Goal: Information Seeking & Learning: Learn about a topic

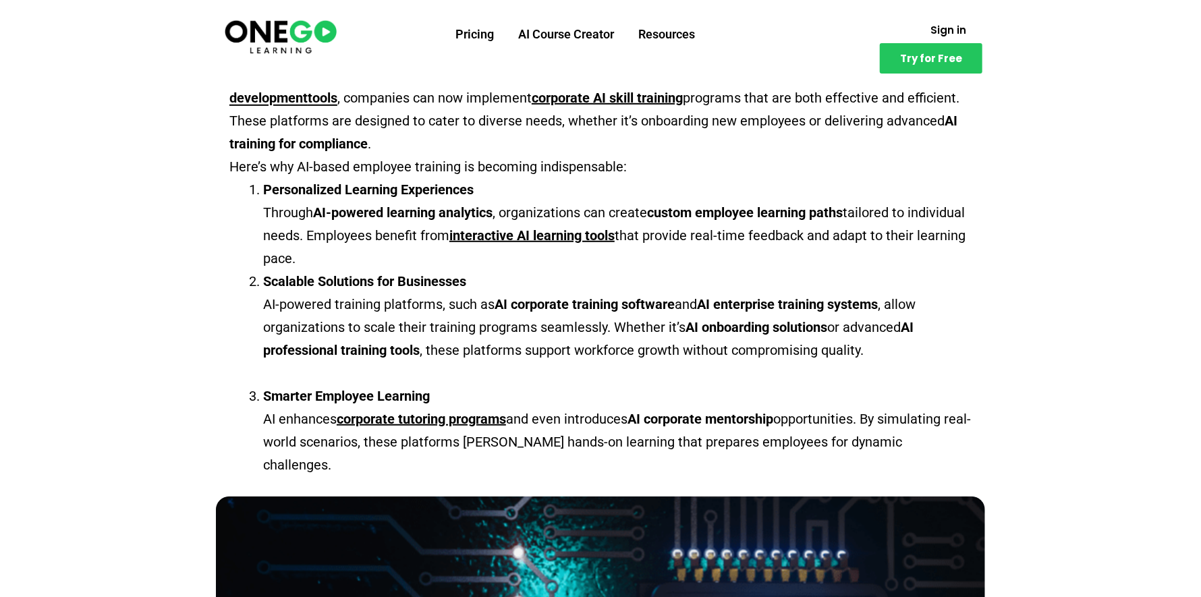
scroll to position [405, 0]
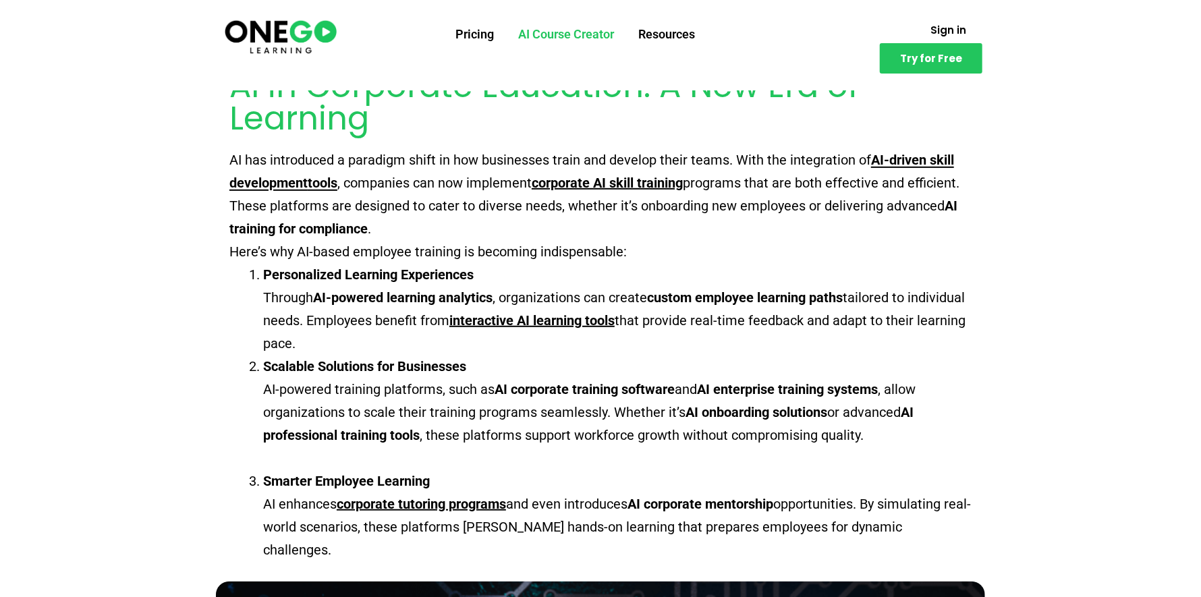
click at [593, 36] on link "AI Course Creator" at bounding box center [567, 34] width 120 height 35
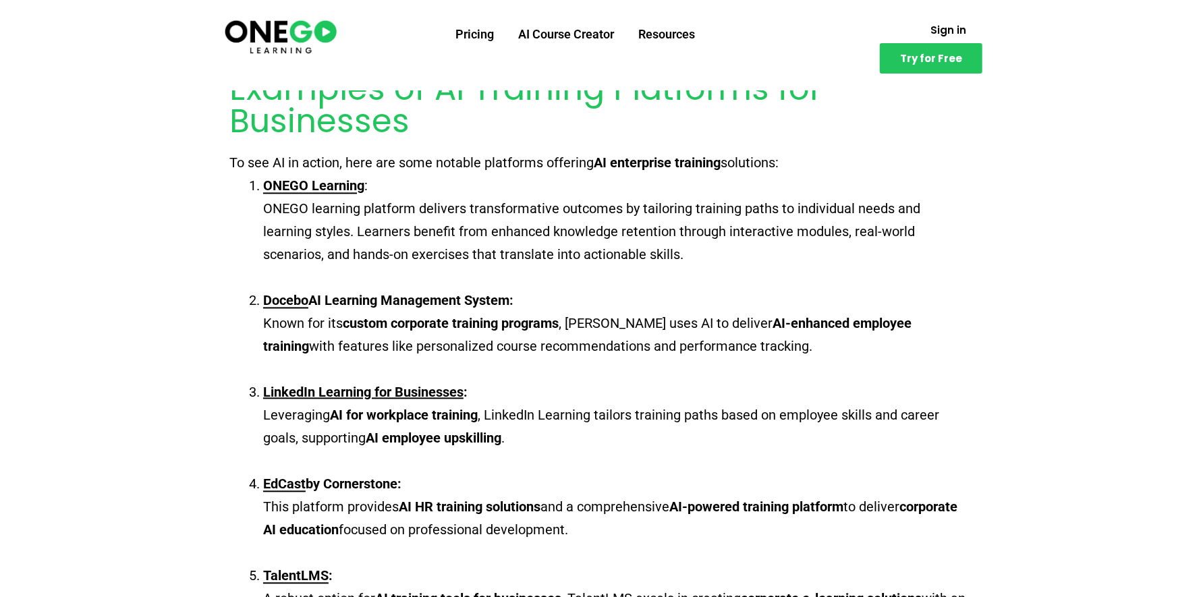
scroll to position [1552, 0]
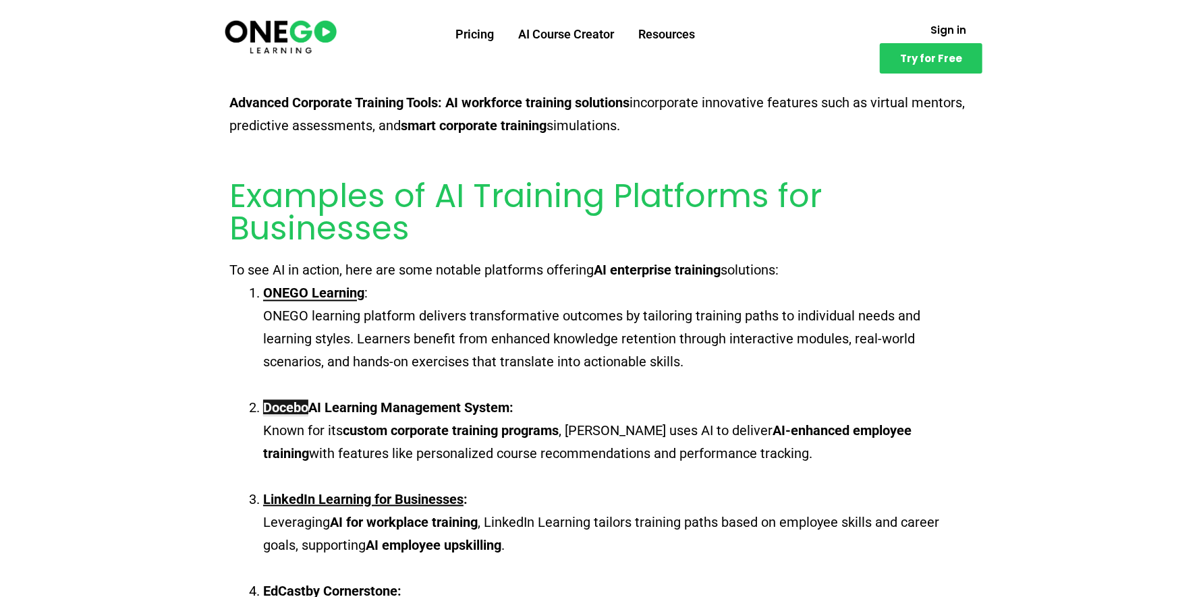
click at [289, 407] on u "Docebo" at bounding box center [285, 408] width 45 height 16
click at [411, 301] on li "ONEGO Learning : ONEGO learning platform delivers transformative outcomes by ta…" at bounding box center [617, 339] width 709 height 115
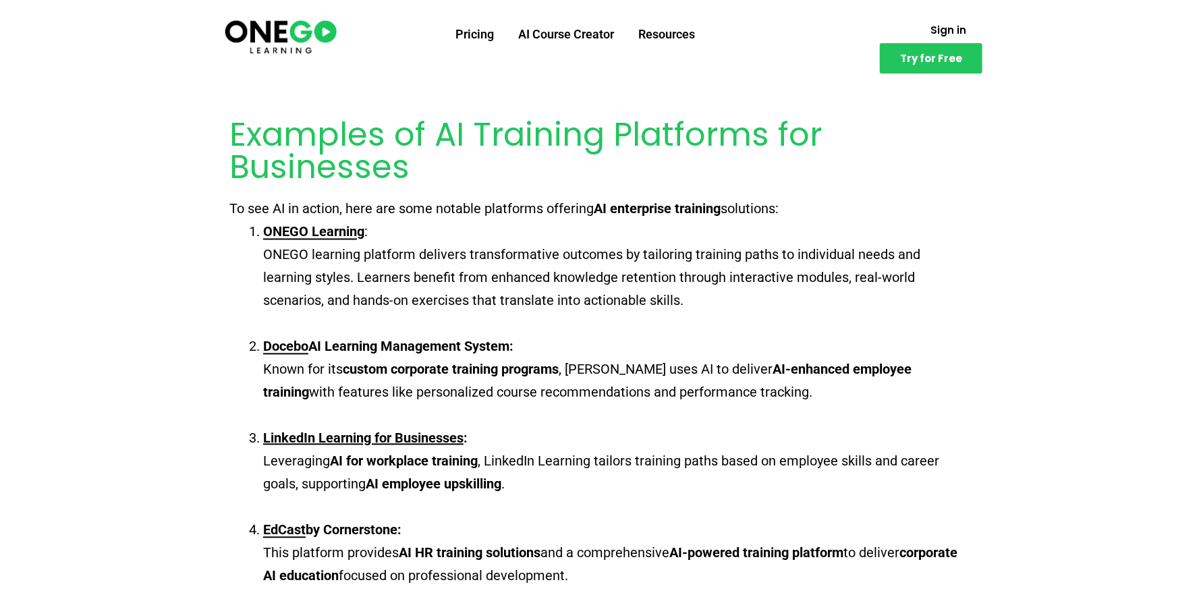
scroll to position [1687, 0]
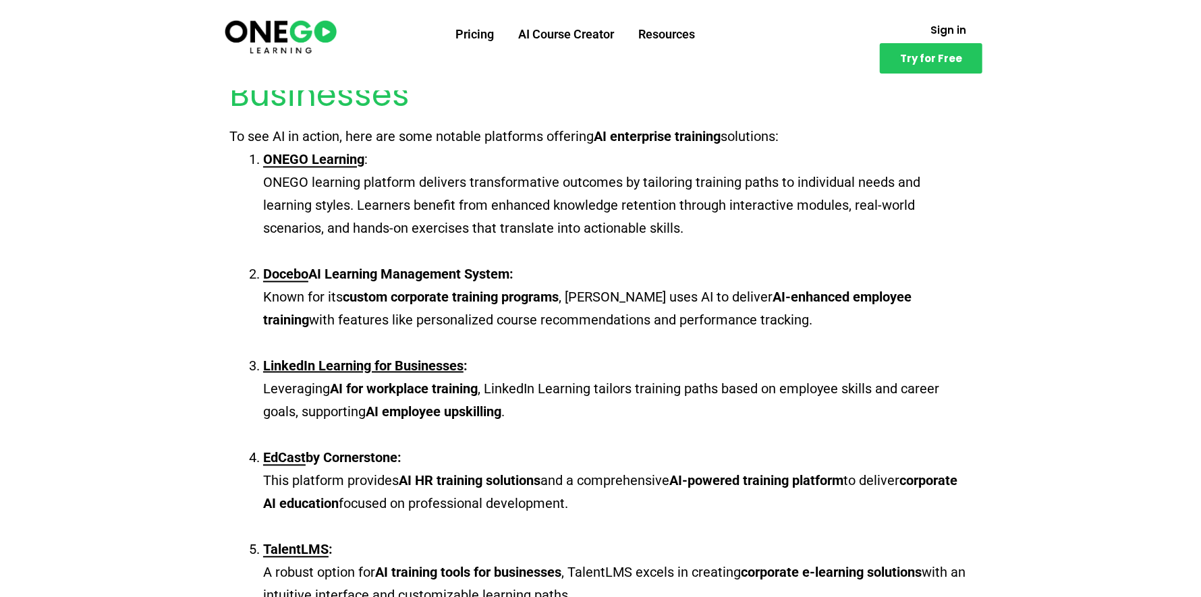
click at [445, 397] on li "LinkedIn Learning for Businesses : Leveraging AI for workplace training , Linke…" at bounding box center [617, 400] width 709 height 92
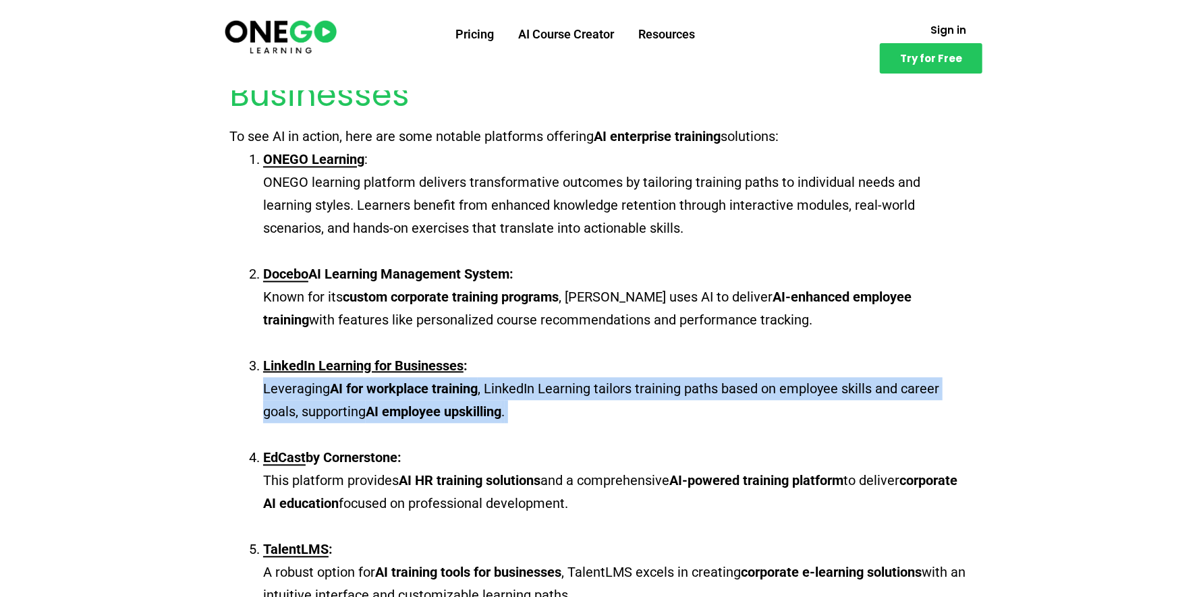
click at [445, 397] on li "LinkedIn Learning for Businesses : Leveraging AI for workplace training , Linke…" at bounding box center [617, 400] width 709 height 92
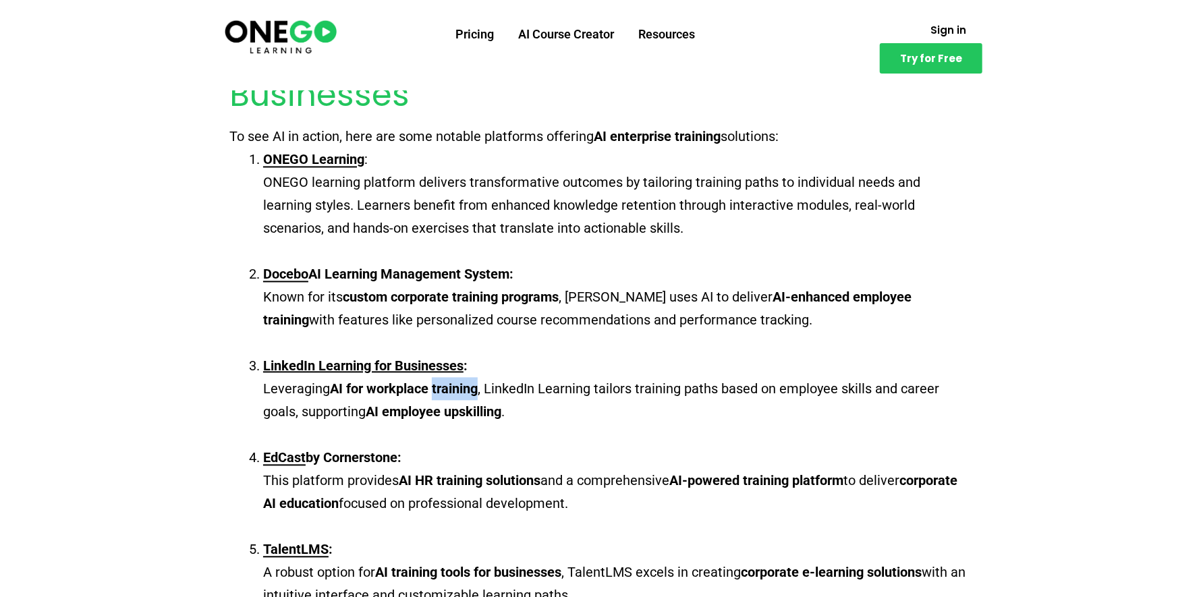
click at [445, 397] on li "LinkedIn Learning for Businesses : Leveraging AI for workplace training , Linke…" at bounding box center [617, 400] width 709 height 92
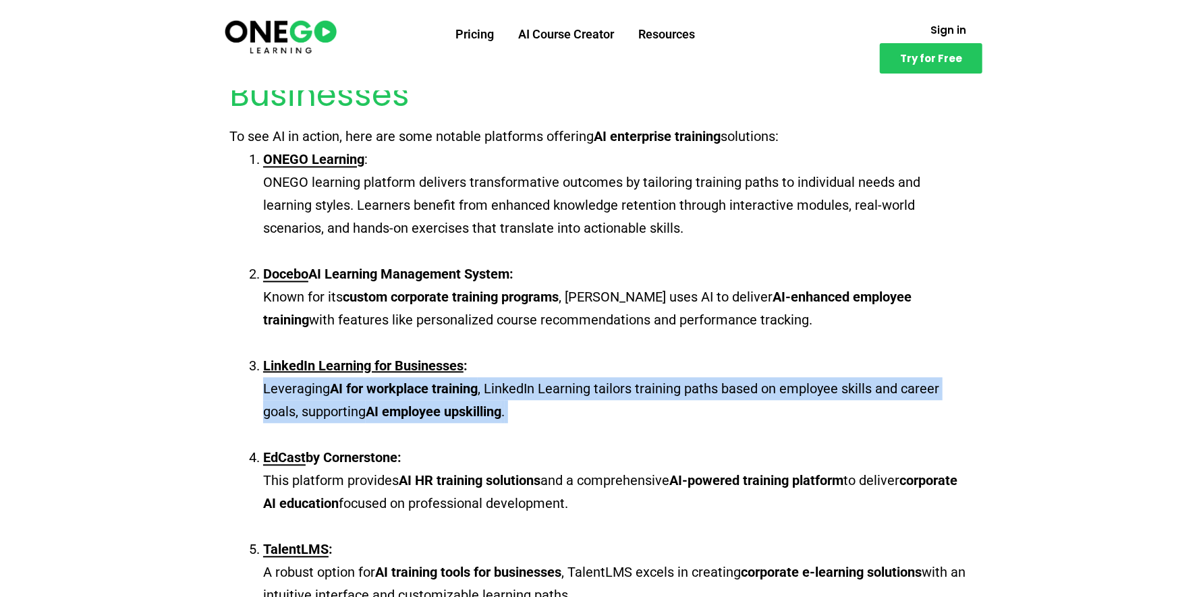
click at [445, 397] on li "LinkedIn Learning for Businesses : Leveraging AI for workplace training , Linke…" at bounding box center [617, 400] width 709 height 92
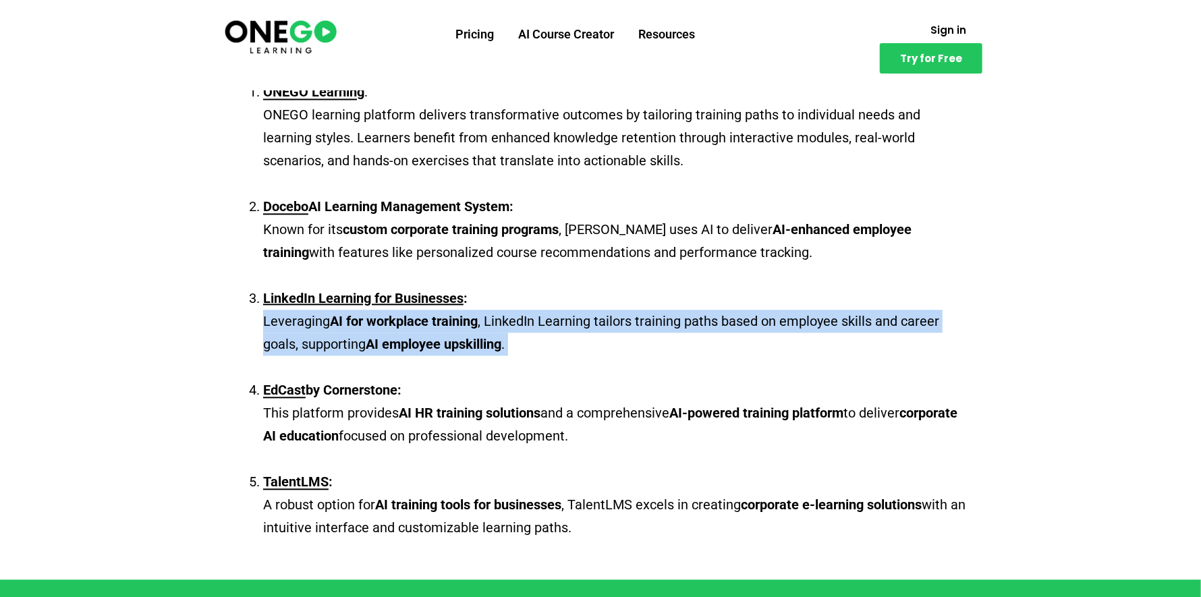
scroll to position [1822, 0]
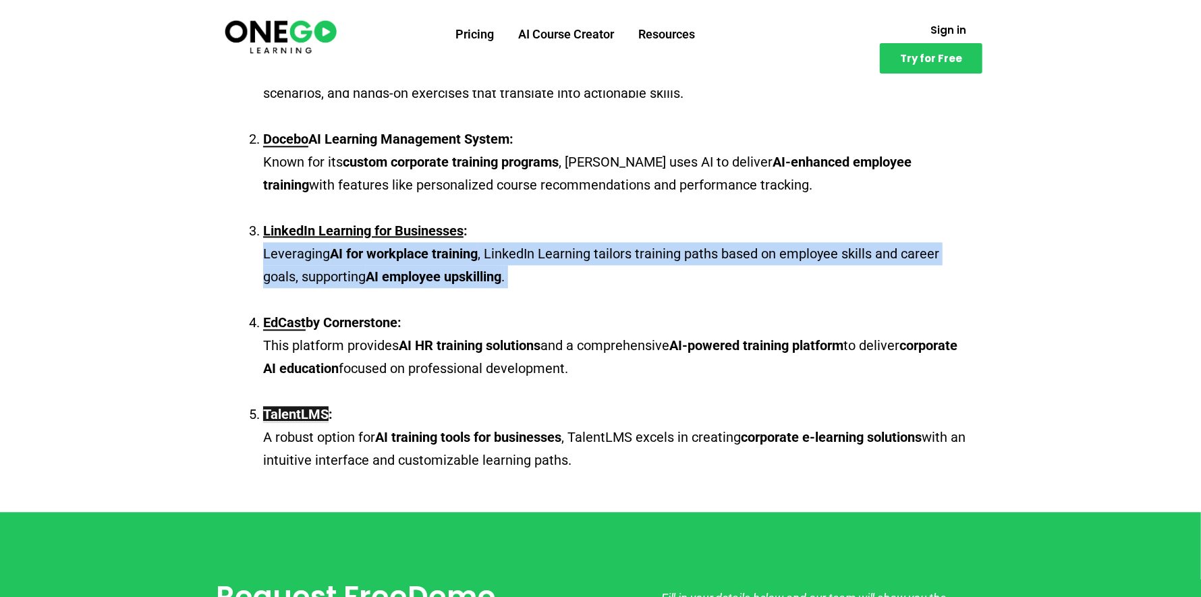
click at [296, 408] on span "TalentLMS" at bounding box center [295, 414] width 65 height 16
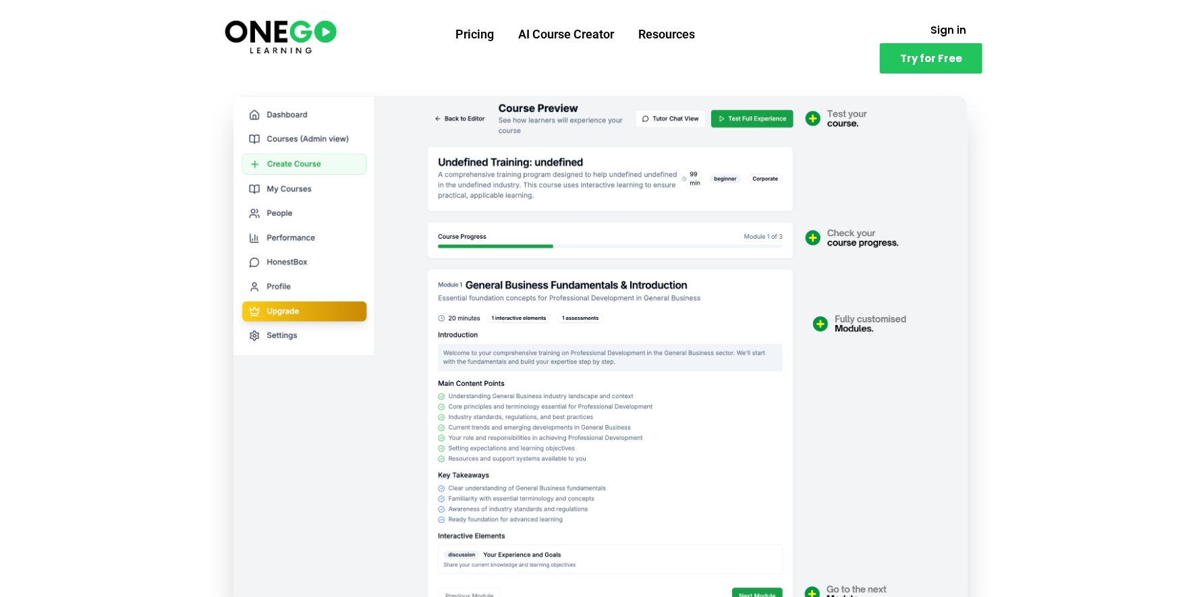
scroll to position [269, 0]
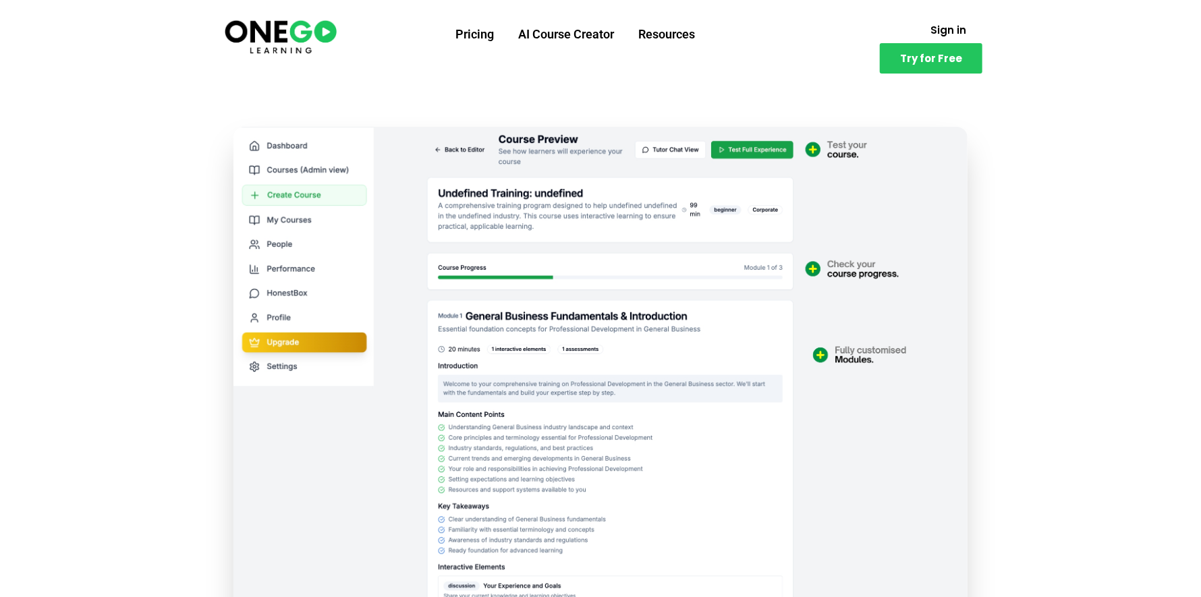
click at [300, 57] on section "Try for Free Pricing AI Course Creator Resources Sign in Try for Free" at bounding box center [600, 45] width 1201 height 90
click at [303, 40] on img at bounding box center [281, 36] width 116 height 38
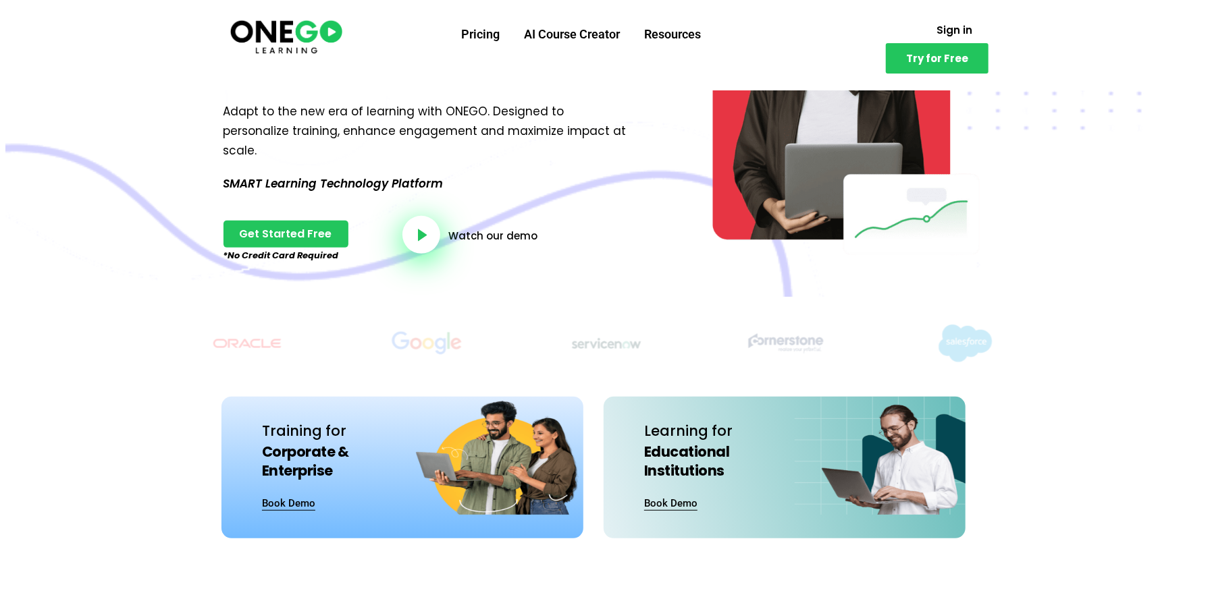
scroll to position [202, 0]
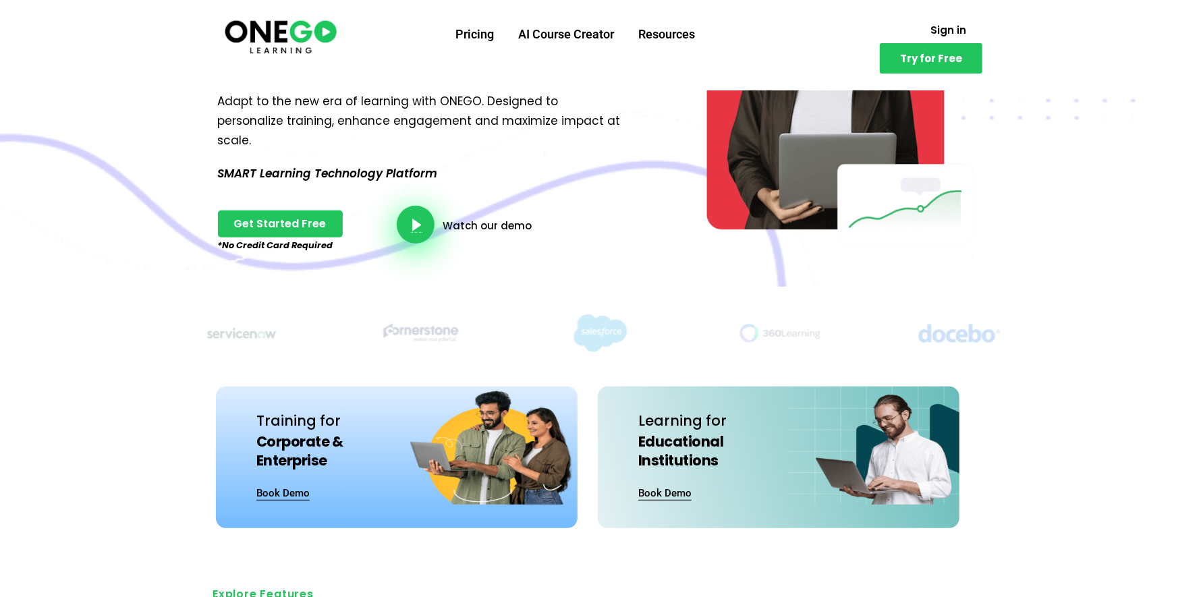
click at [429, 207] on link "video-button" at bounding box center [416, 225] width 38 height 38
